Goal: Transaction & Acquisition: Purchase product/service

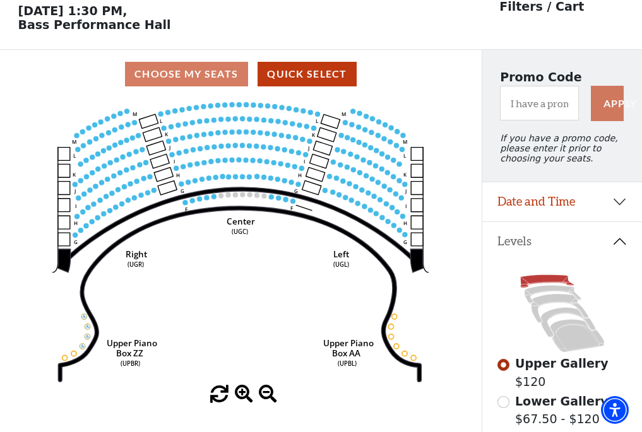
scroll to position [59, 0]
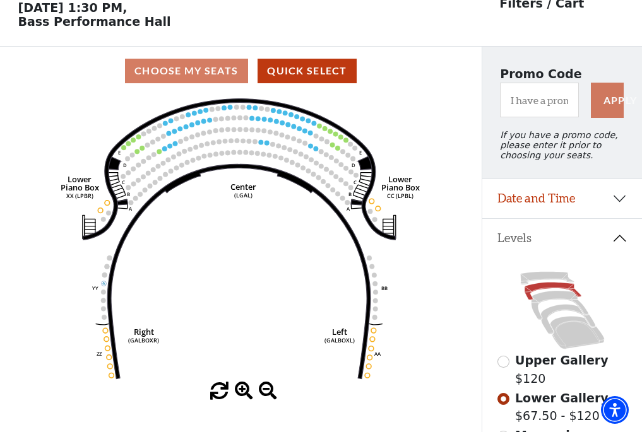
scroll to position [59, 0]
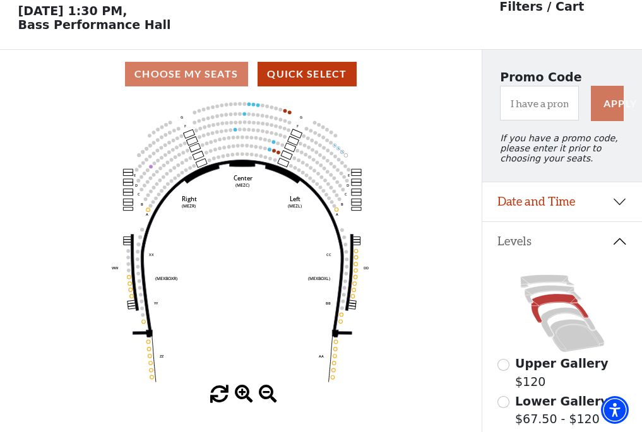
scroll to position [59, 0]
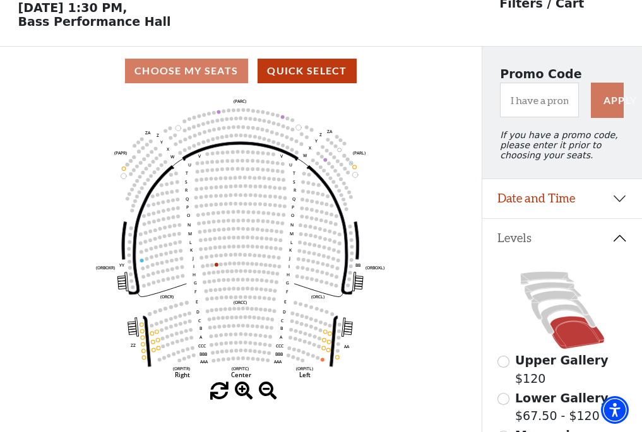
scroll to position [59, 0]
